Goal: Complete application form

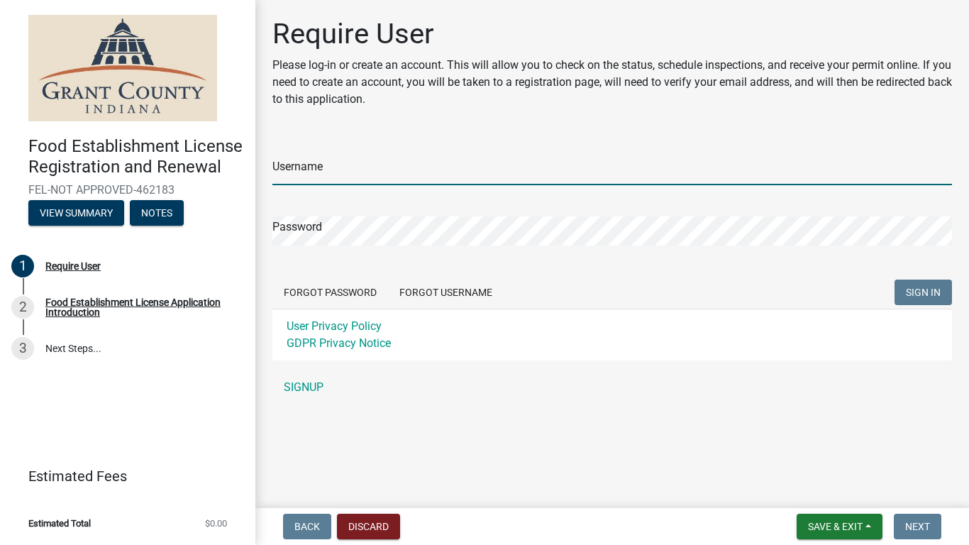
click at [359, 161] on input "Username" at bounding box center [612, 170] width 680 height 29
click at [192, 544] on wm-workflow-application-fee-summary "Estimated Fees Estimated Total $0.00" at bounding box center [127, 498] width 255 height 94
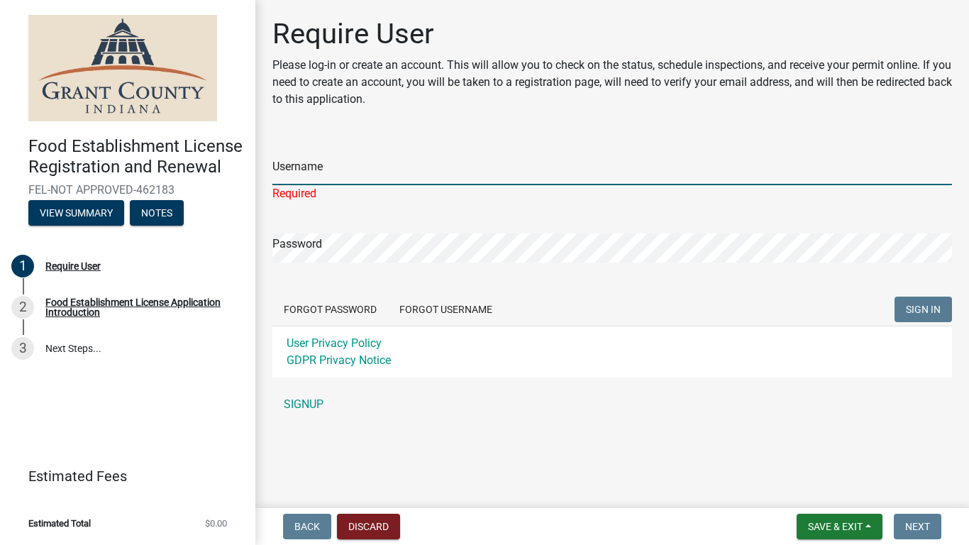
click at [395, 180] on input "Username" at bounding box center [612, 170] width 680 height 29
drag, startPoint x: 1, startPoint y: 0, endPoint x: 24, endPoint y: 0, distance: 22.7
click at [17, 0] on header "Food Establishment License Registration and Renewal FEL-NOT APPROVED-462183 Vie…" at bounding box center [127, 120] width 255 height 241
click at [370, 170] on input "Username" at bounding box center [612, 170] width 680 height 29
click at [286, 175] on input "Username" at bounding box center [612, 170] width 680 height 29
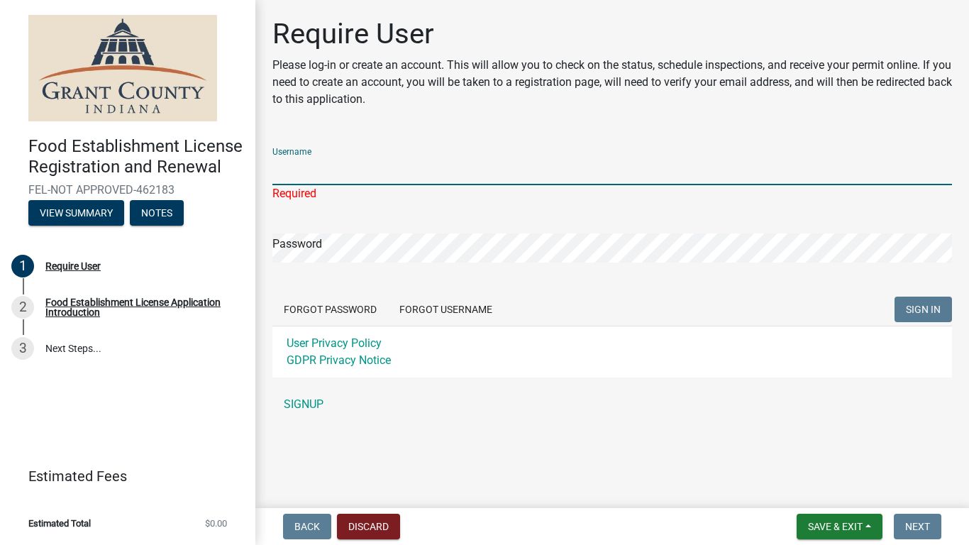
type input "l"
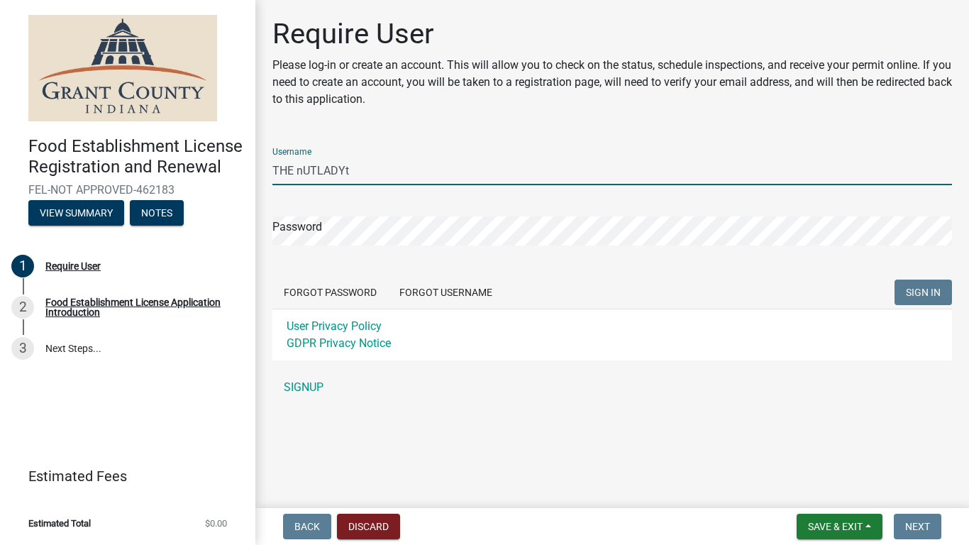
click at [382, 165] on input "THE nUTLADYt" at bounding box center [612, 170] width 680 height 29
type input "T"
type input "N"
type input "c`"
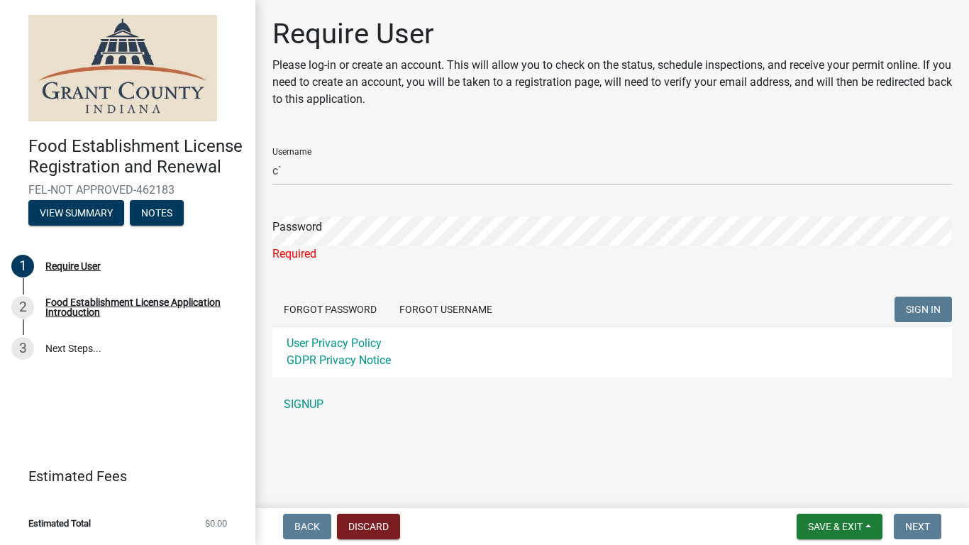
click at [0, 525] on li "Estimated Total $0.00" at bounding box center [127, 523] width 255 height 32
